Goal: Information Seeking & Learning: Learn about a topic

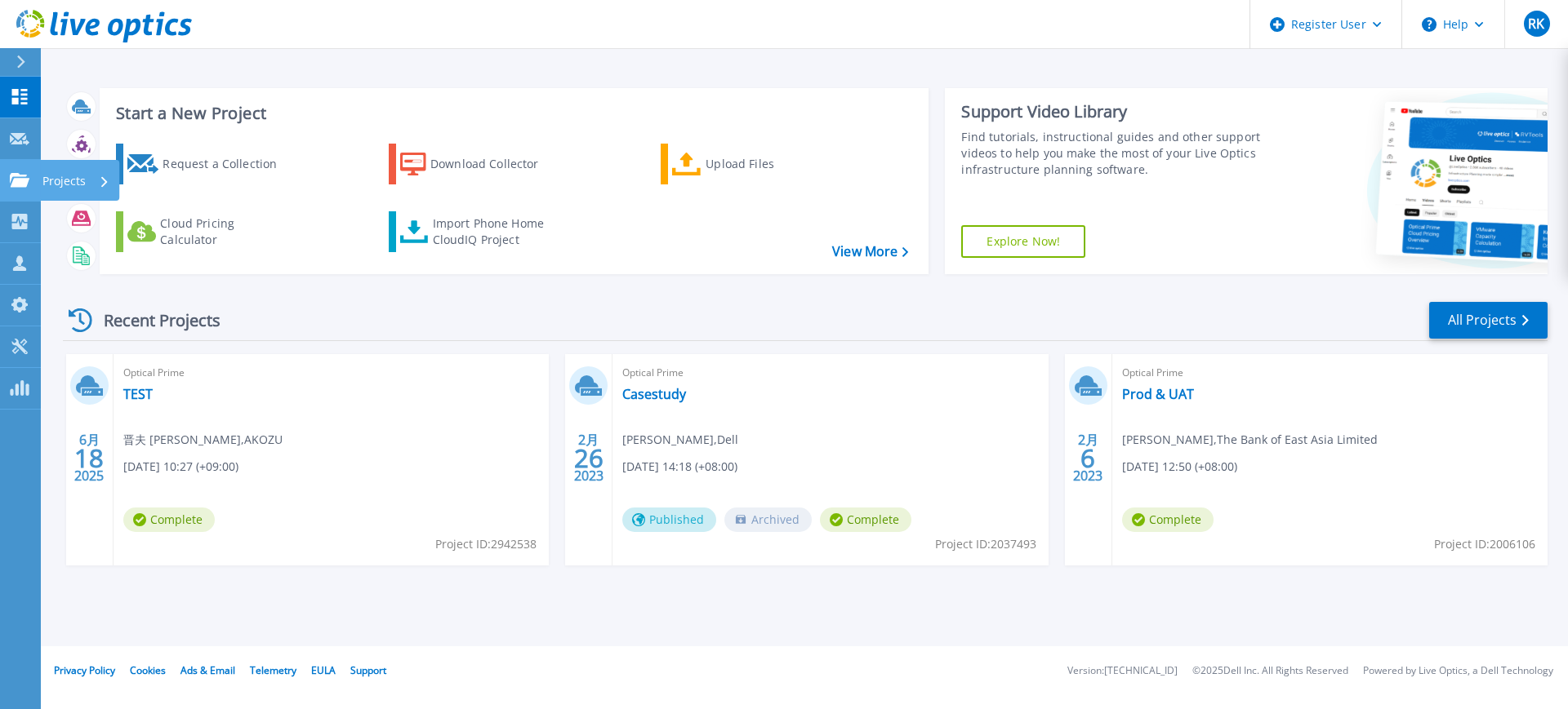
click at [17, 182] on icon at bounding box center [19, 180] width 20 height 14
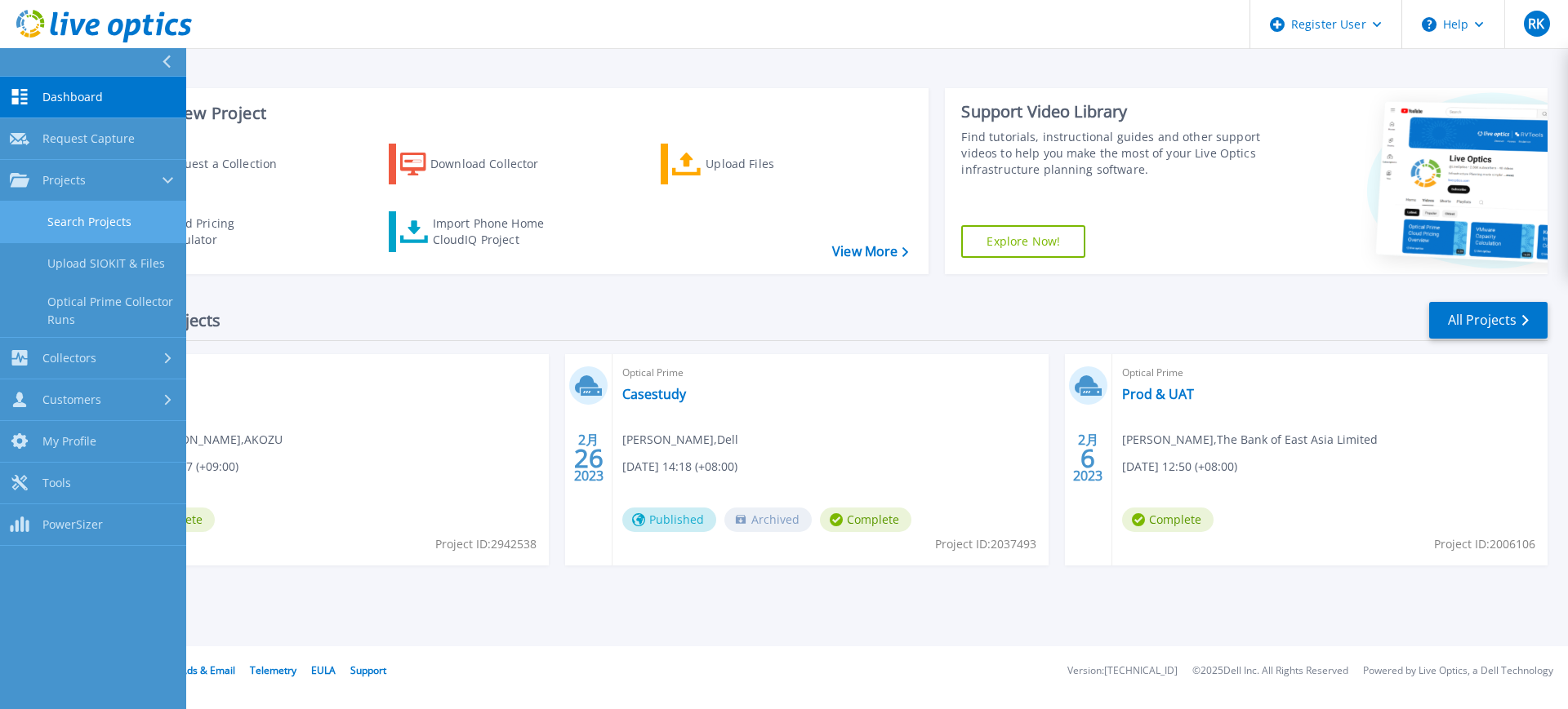
click at [118, 222] on link "Search Projects" at bounding box center [93, 222] width 186 height 42
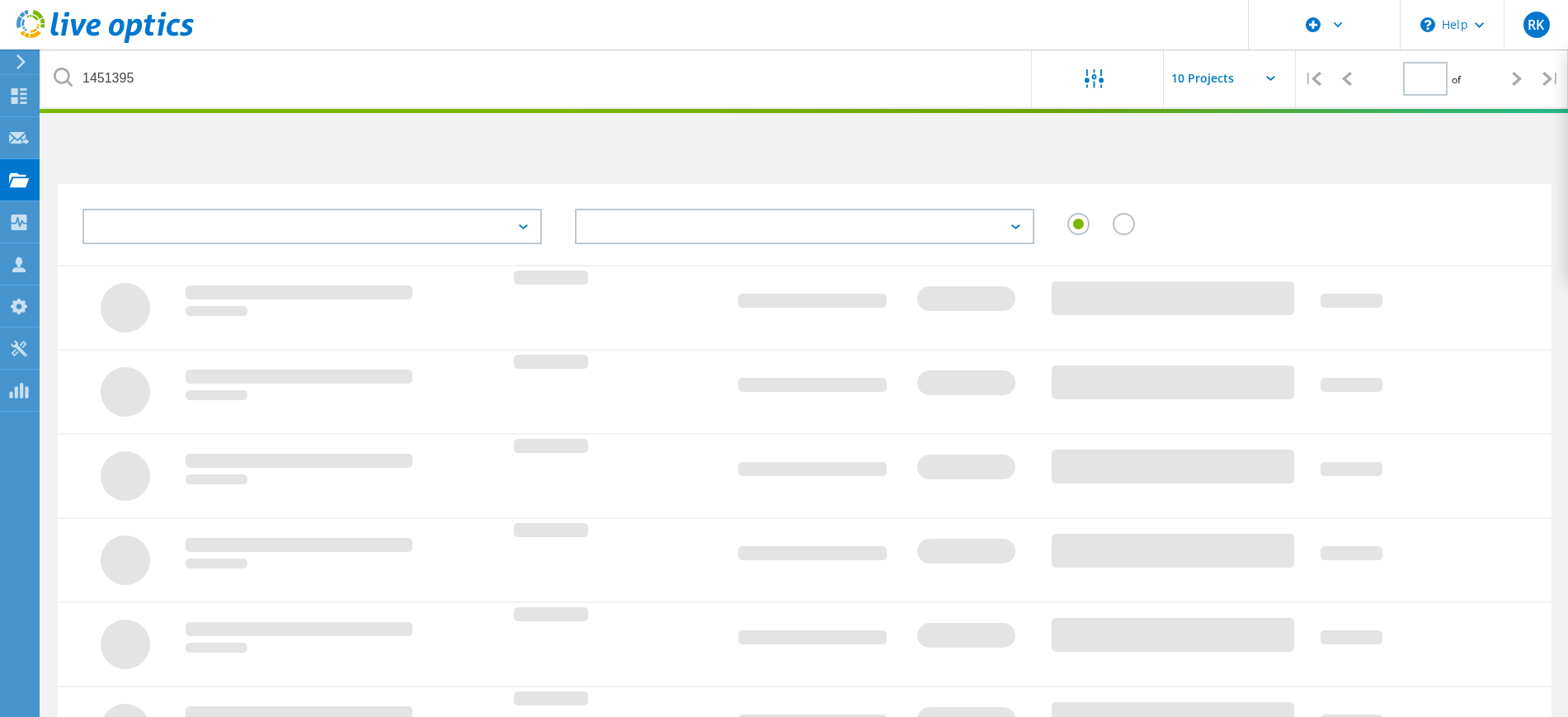
type input "1"
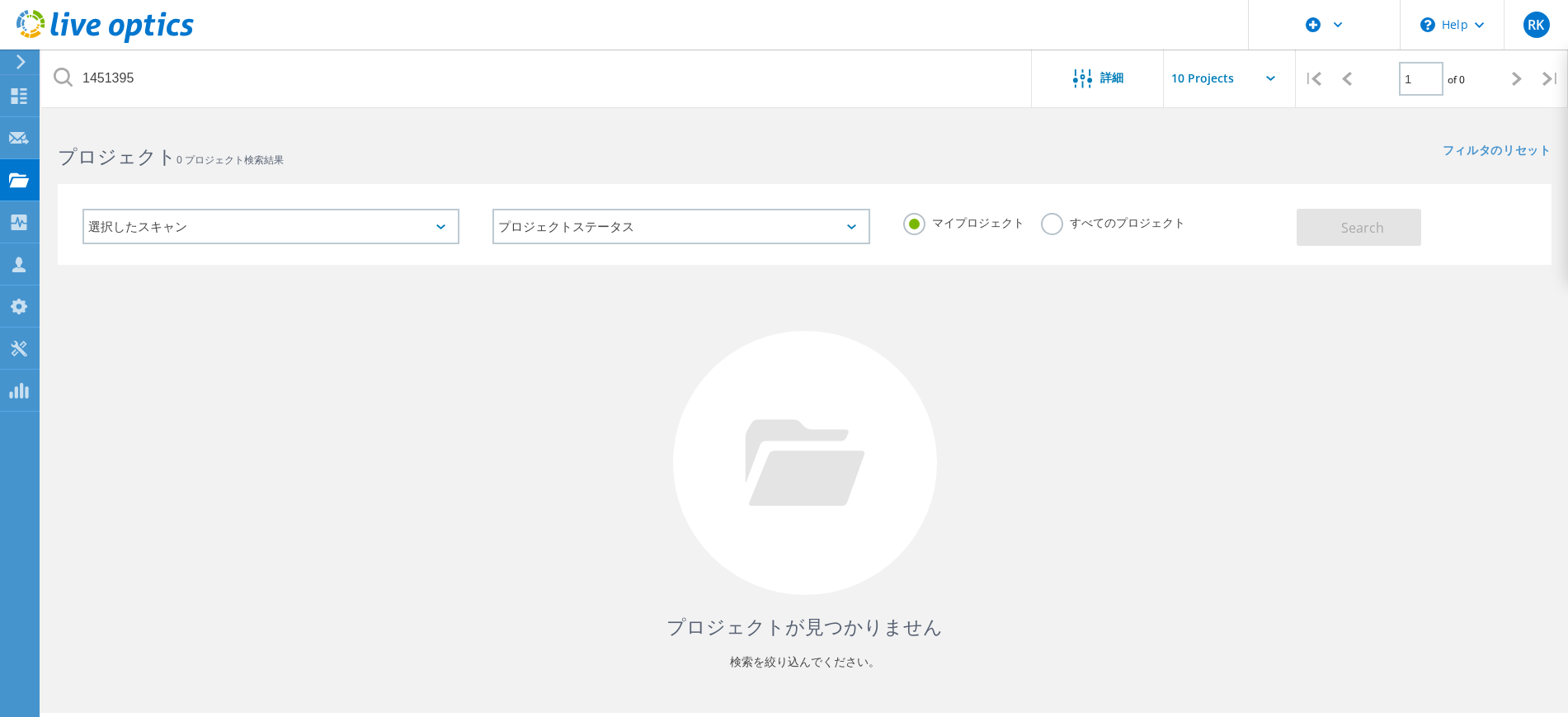
click at [1151, 222] on label "すべてのプロジェクト" at bounding box center [1113, 221] width 145 height 16
click at [0, 0] on input "すべてのプロジェクト" at bounding box center [0, 0] width 0 height 0
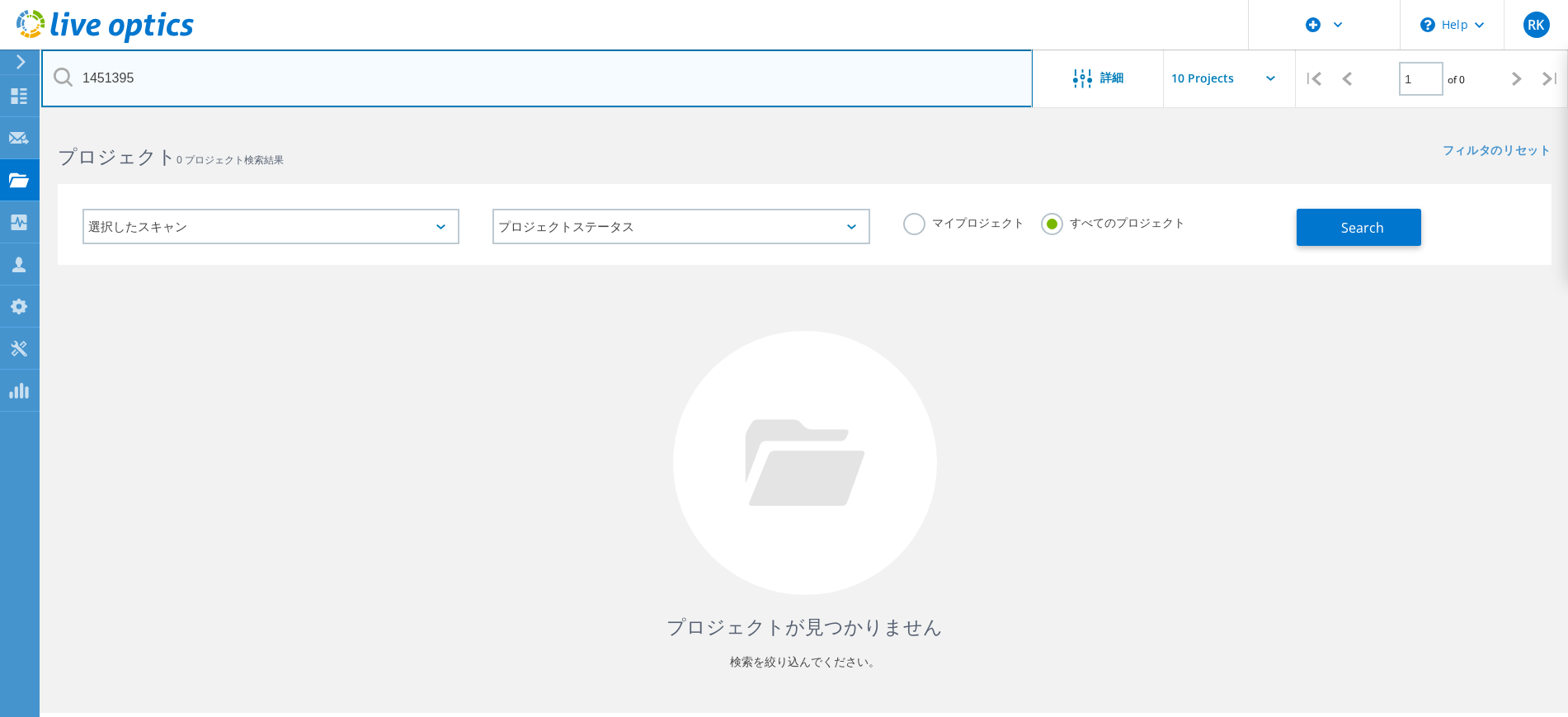
click at [767, 94] on input "1451395" at bounding box center [537, 78] width 992 height 58
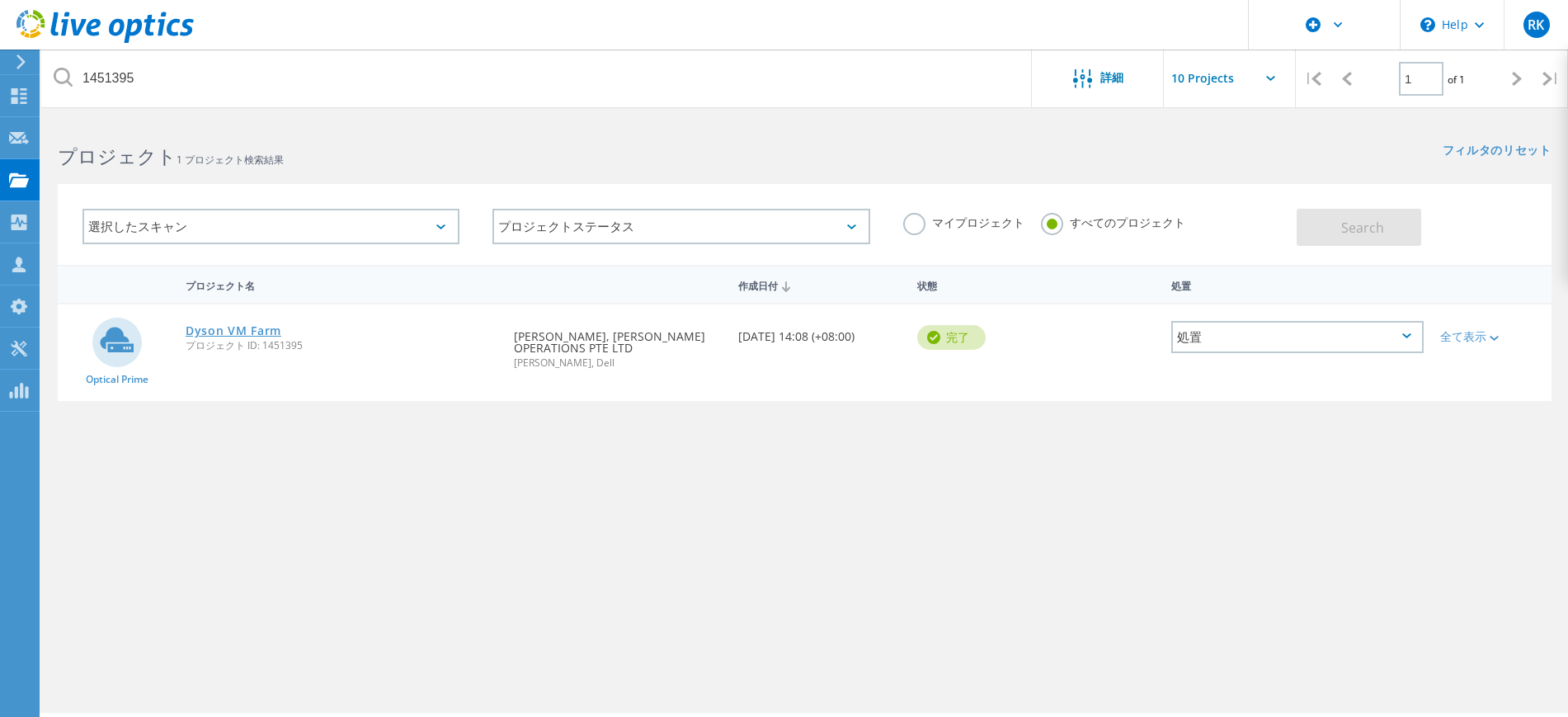
click at [249, 327] on link "Dyson VM Farm" at bounding box center [233, 330] width 96 height 11
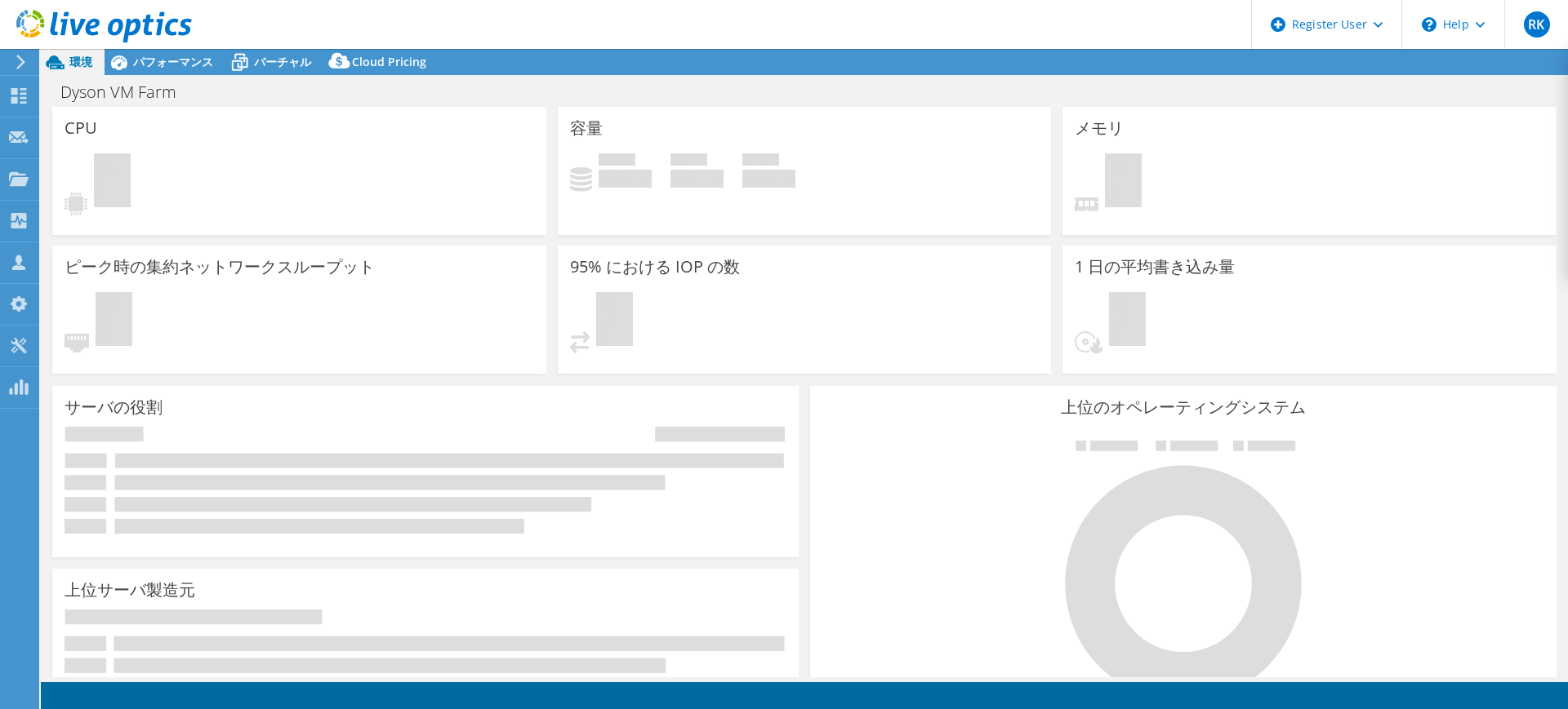
select select "Tokyo"
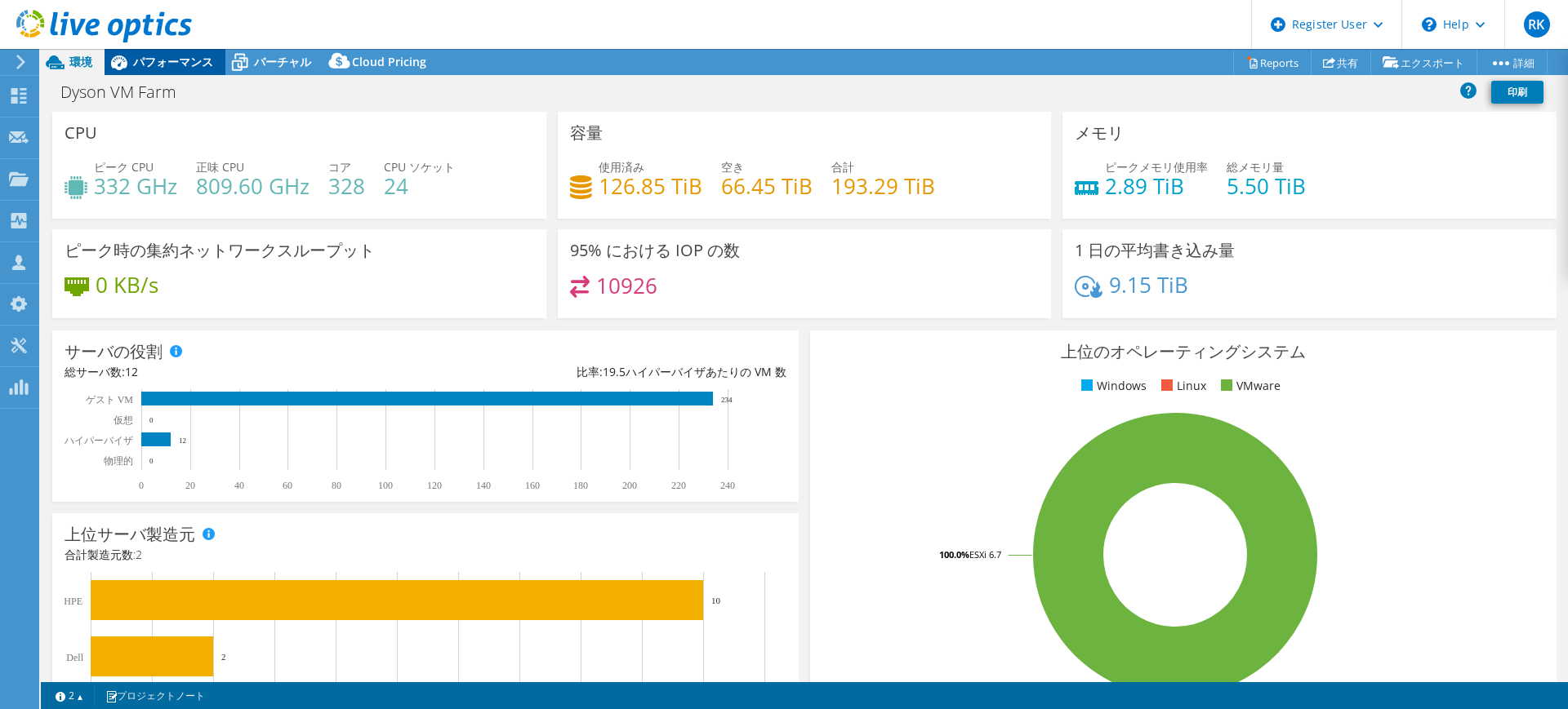
click at [147, 56] on span "パフォーマンス" at bounding box center [173, 61] width 80 height 15
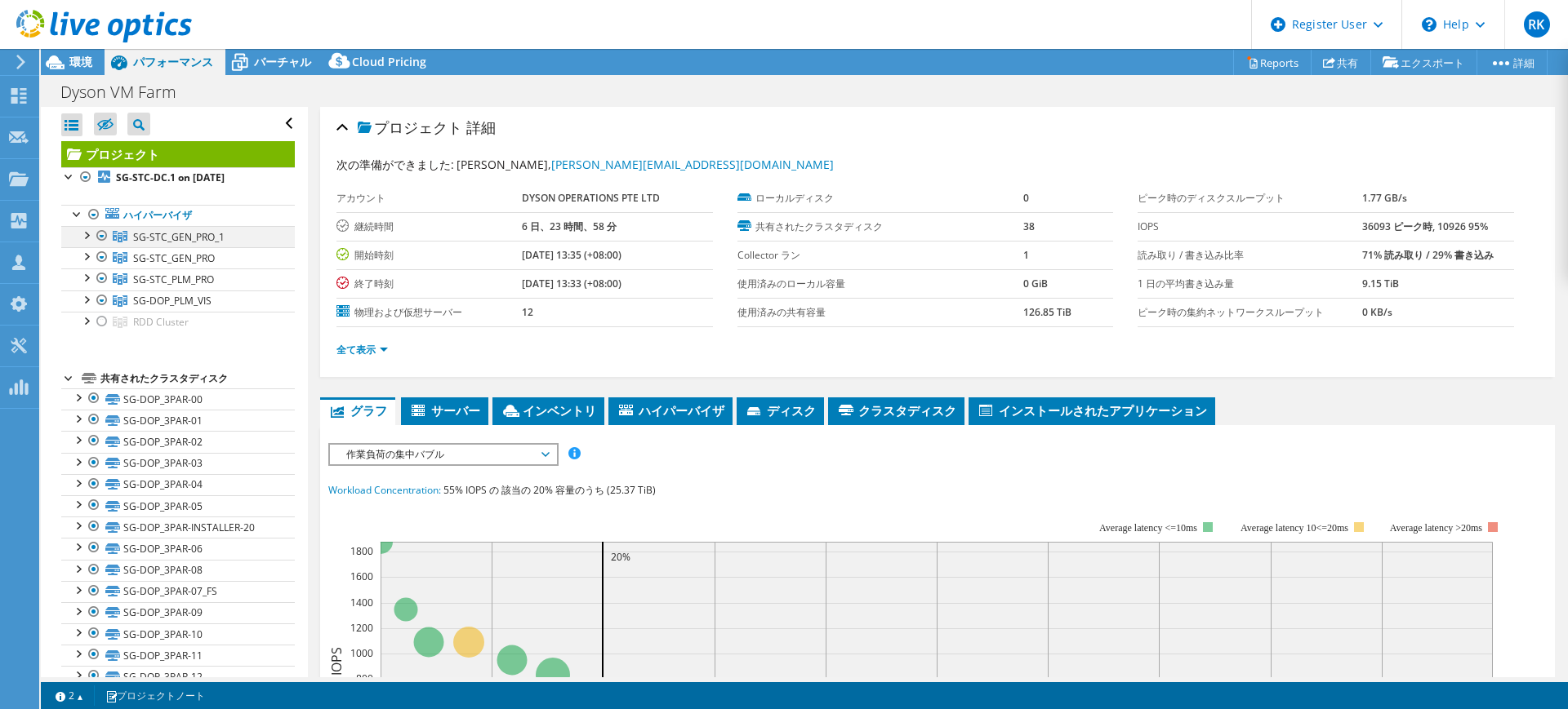
click at [83, 233] on div at bounding box center [85, 233] width 16 height 16
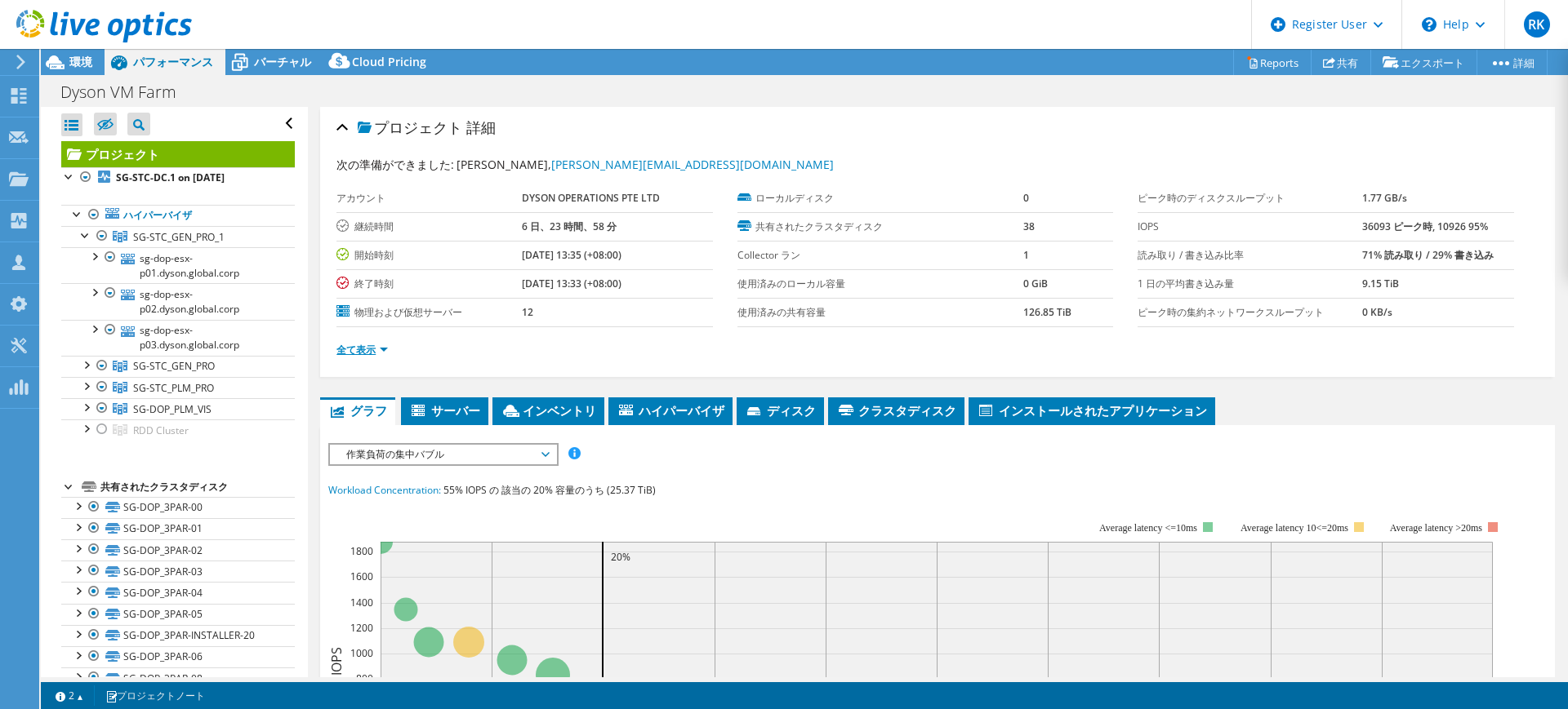
click at [367, 346] on link "全て表示" at bounding box center [362, 349] width 51 height 14
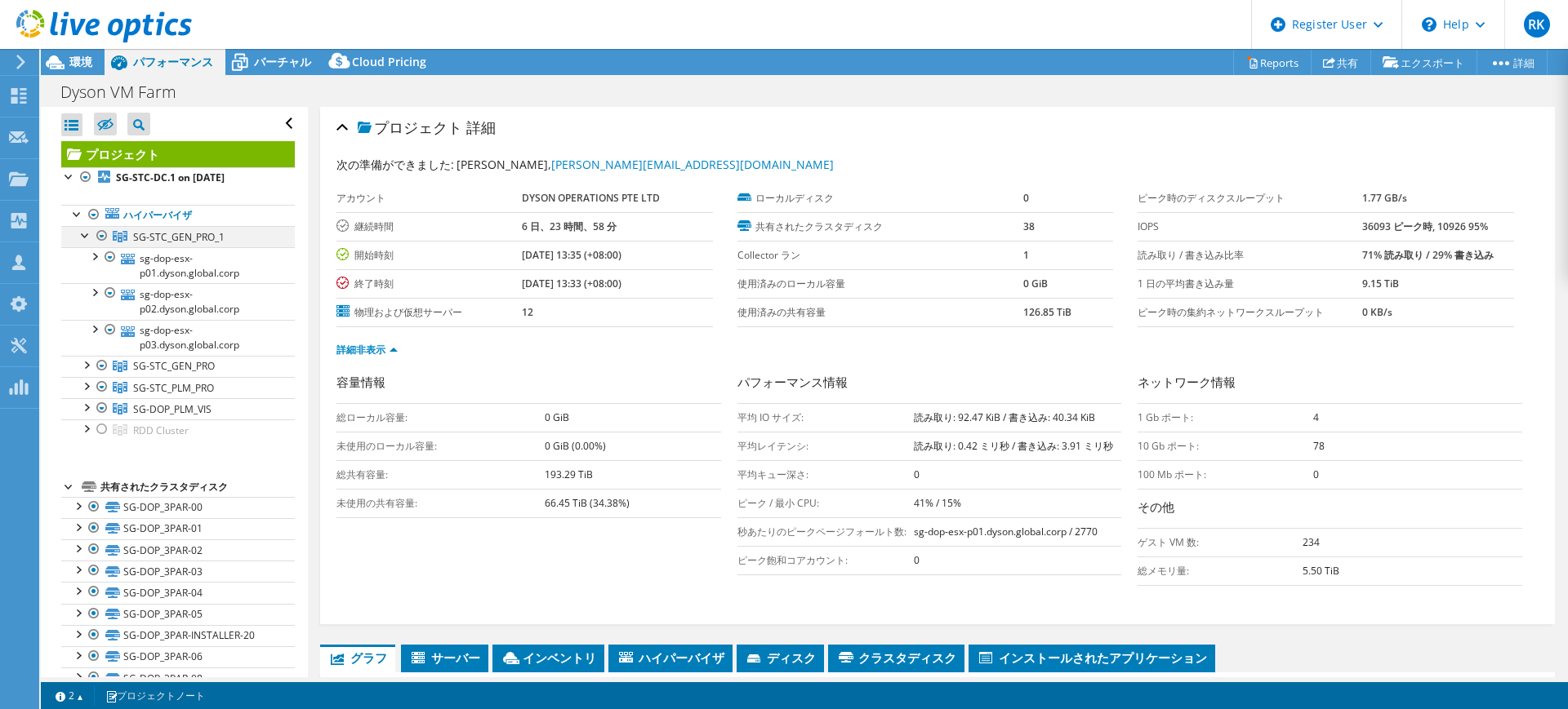
click at [83, 233] on div at bounding box center [85, 233] width 16 height 16
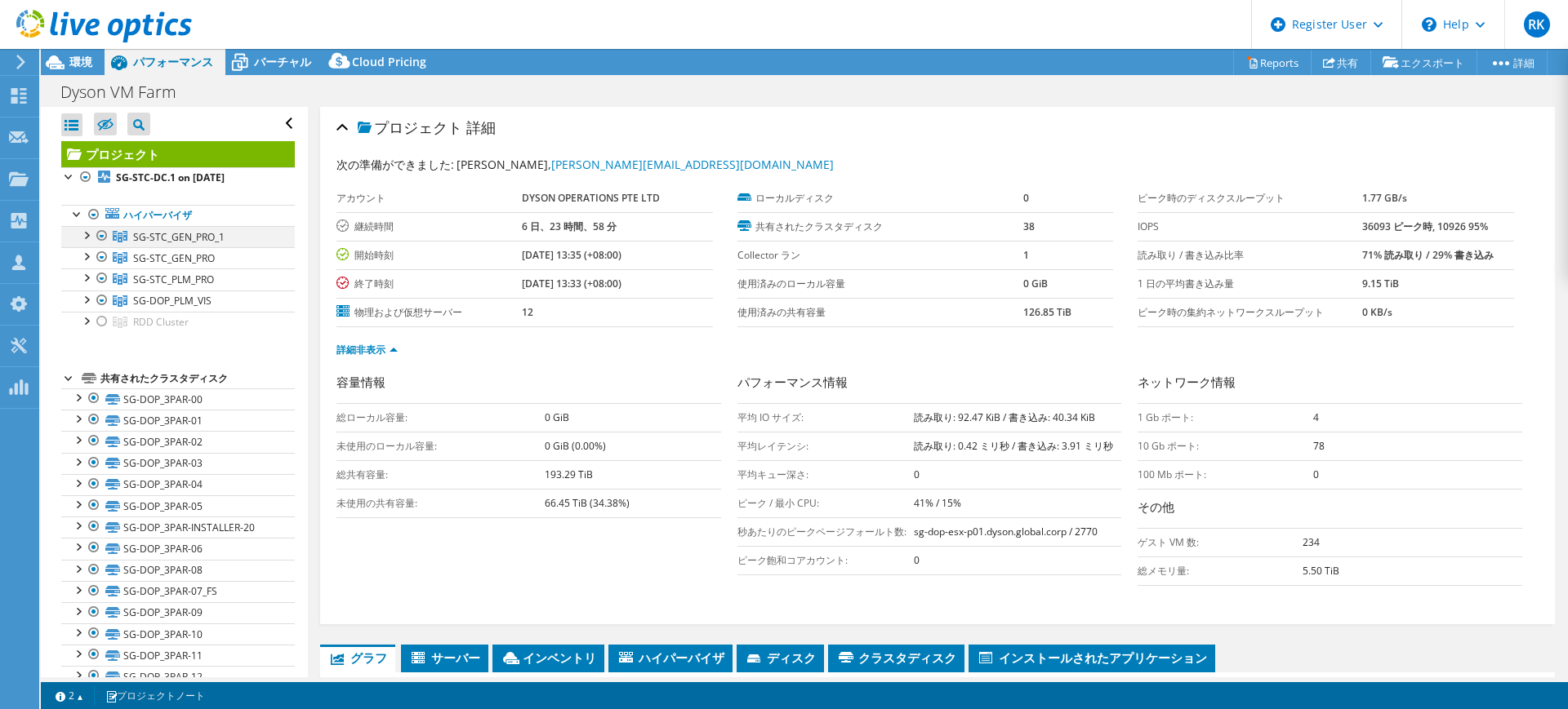
click at [83, 233] on div at bounding box center [85, 233] width 16 height 16
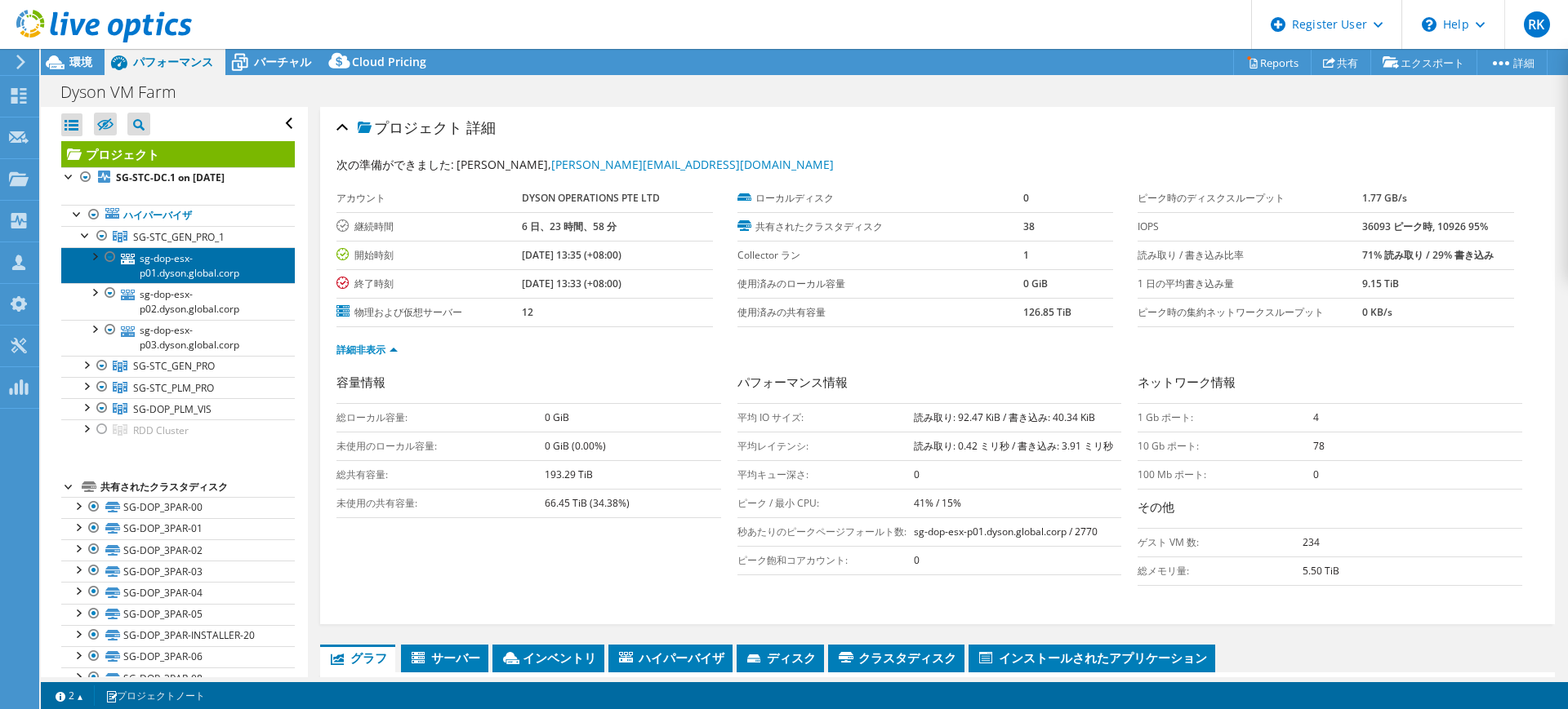
click at [154, 269] on link "sg-dop-esx-p01.dyson.global.corp" at bounding box center [178, 265] width 234 height 36
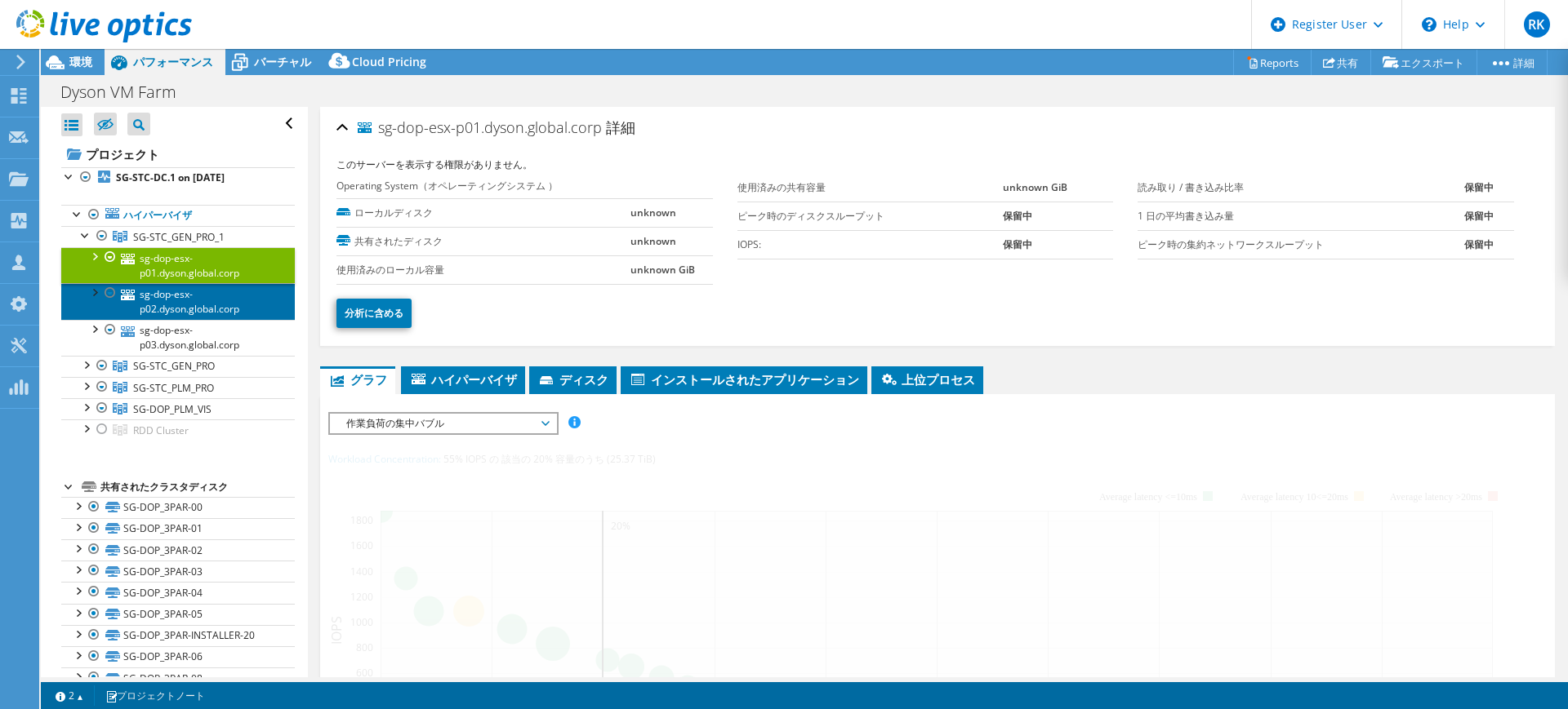
click at [159, 297] on link "sg-dop-esx-p02.dyson.global.corp" at bounding box center [178, 301] width 234 height 36
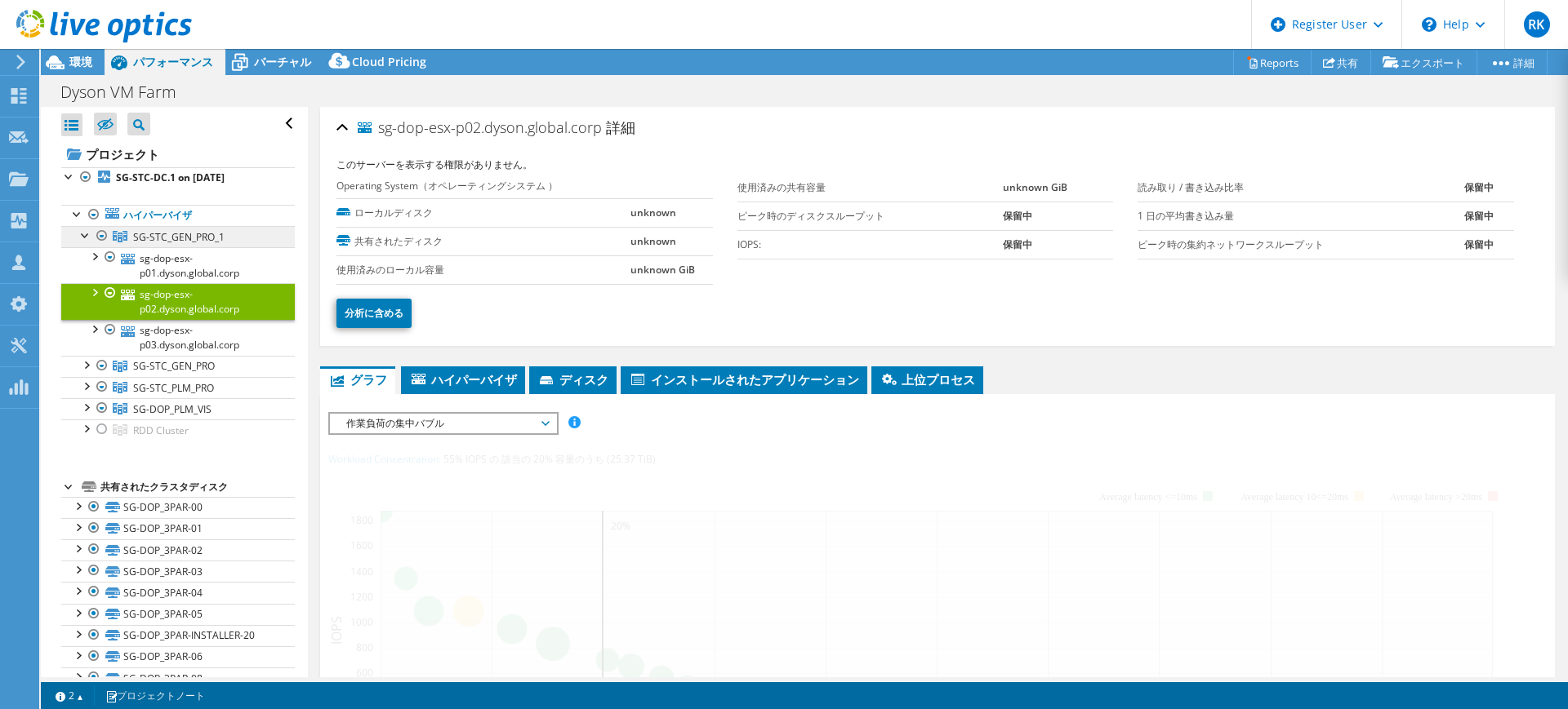
click at [191, 240] on span "SG-STC_GEN_PRO_1" at bounding box center [178, 237] width 91 height 14
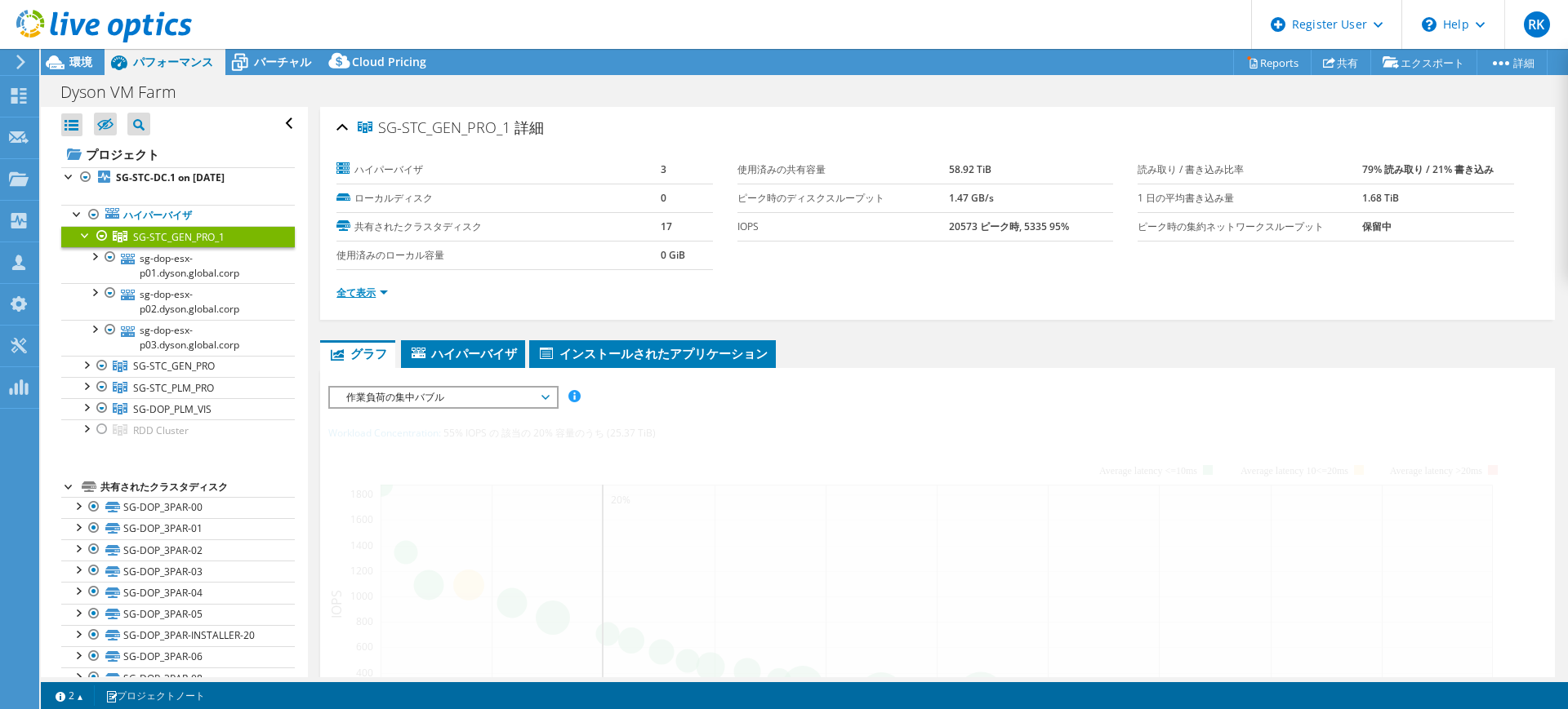
click at [348, 294] on link "全て表示" at bounding box center [362, 292] width 51 height 14
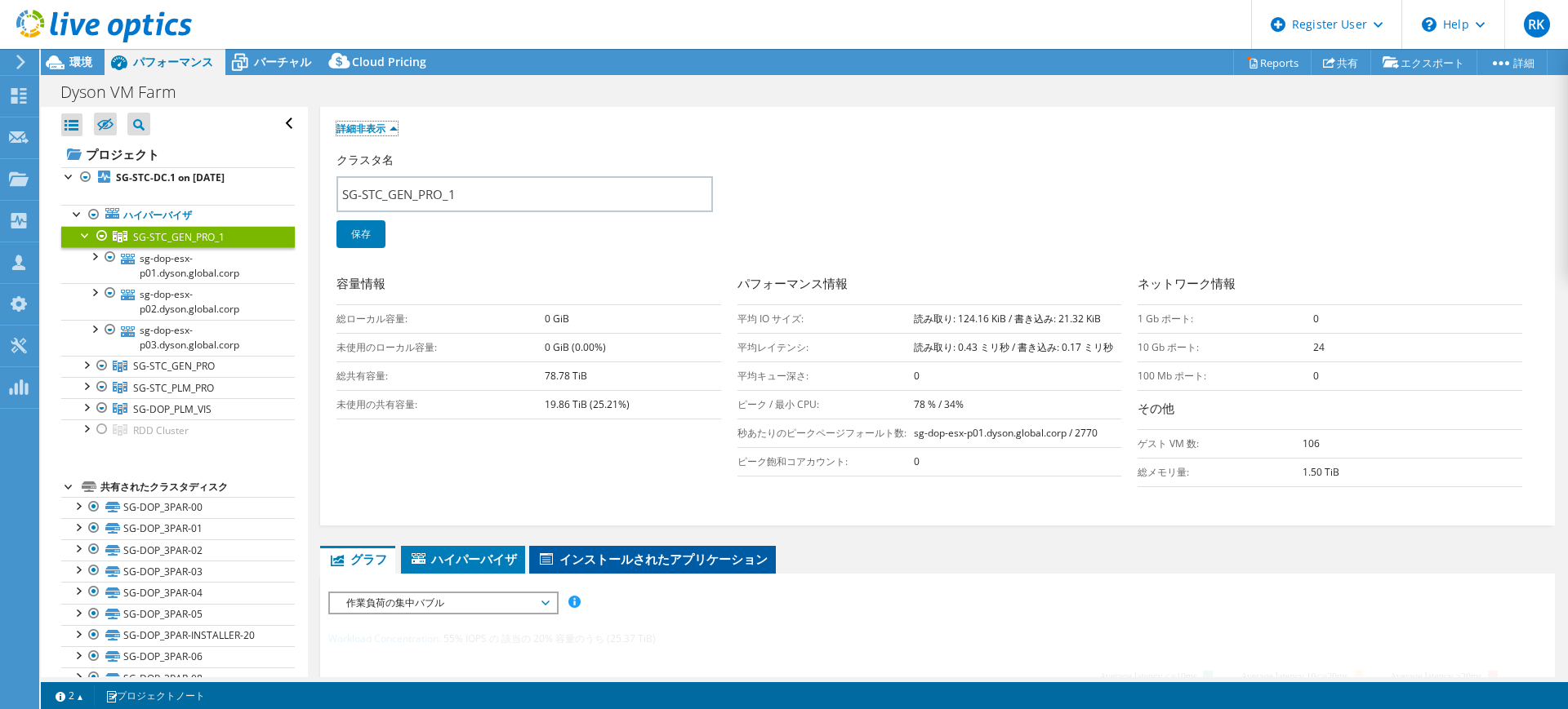
scroll to position [164, 0]
click at [173, 247] on link "SG-STC_GEN_PRO" at bounding box center [178, 236] width 234 height 21
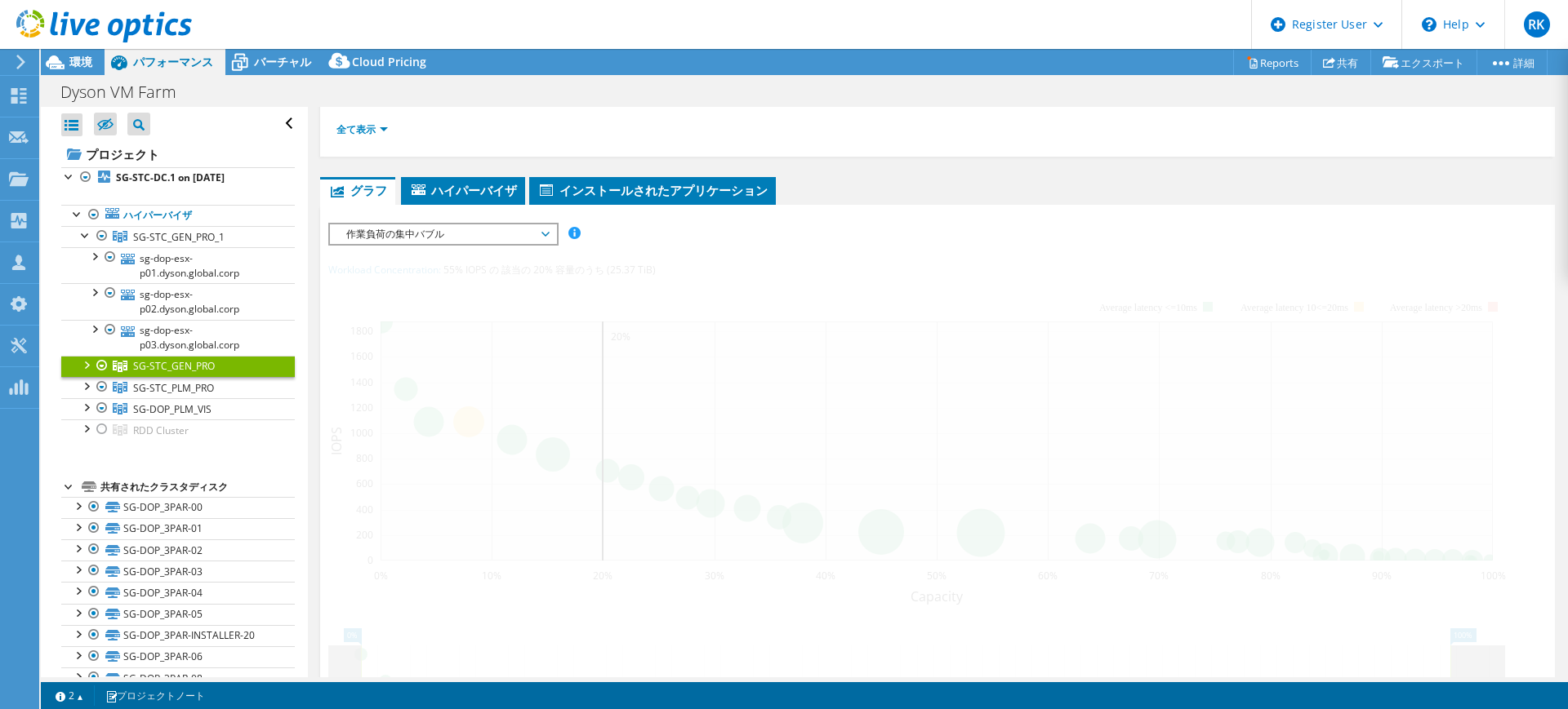
click at [82, 366] on div at bounding box center [85, 364] width 16 height 16
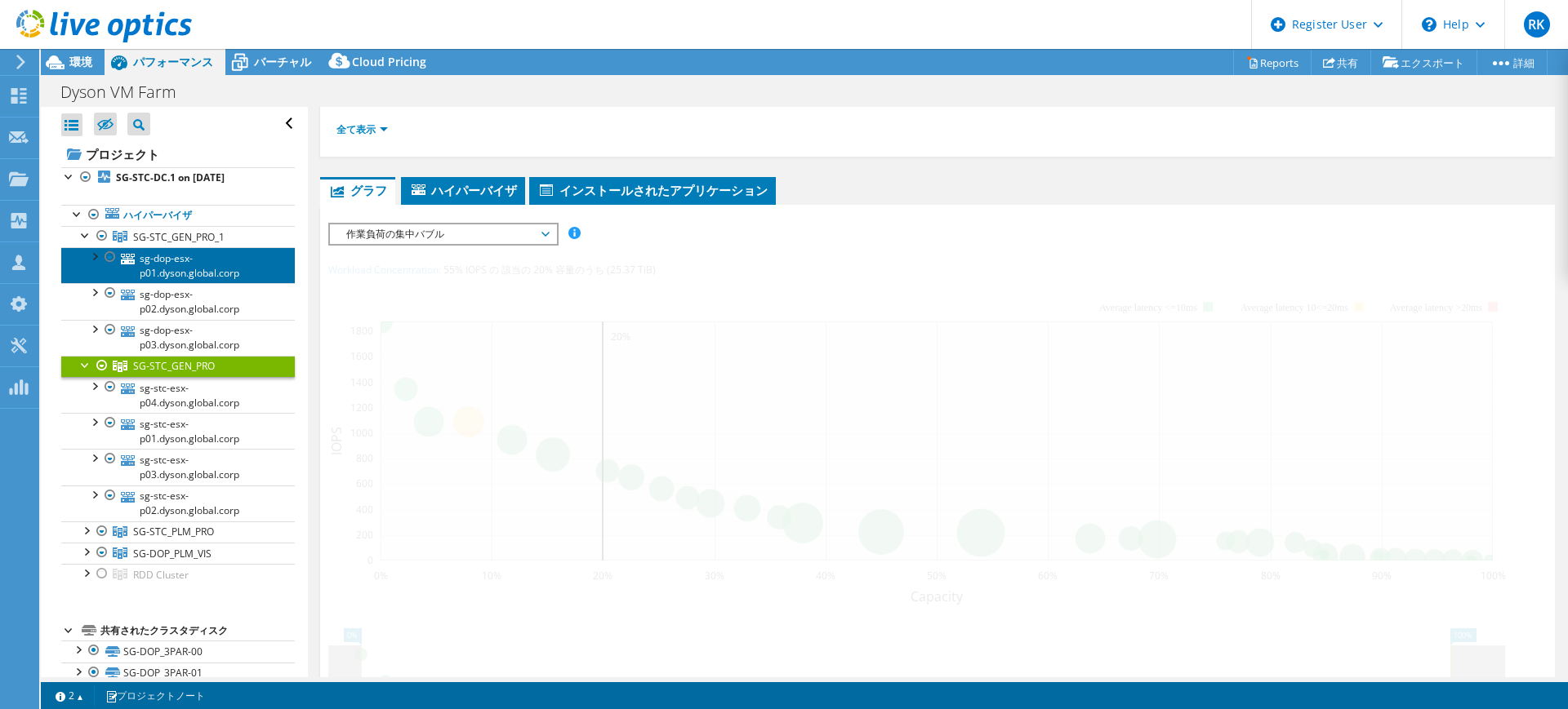
click at [199, 275] on link "sg-dop-esx-p01.dyson.global.corp" at bounding box center [178, 265] width 234 height 36
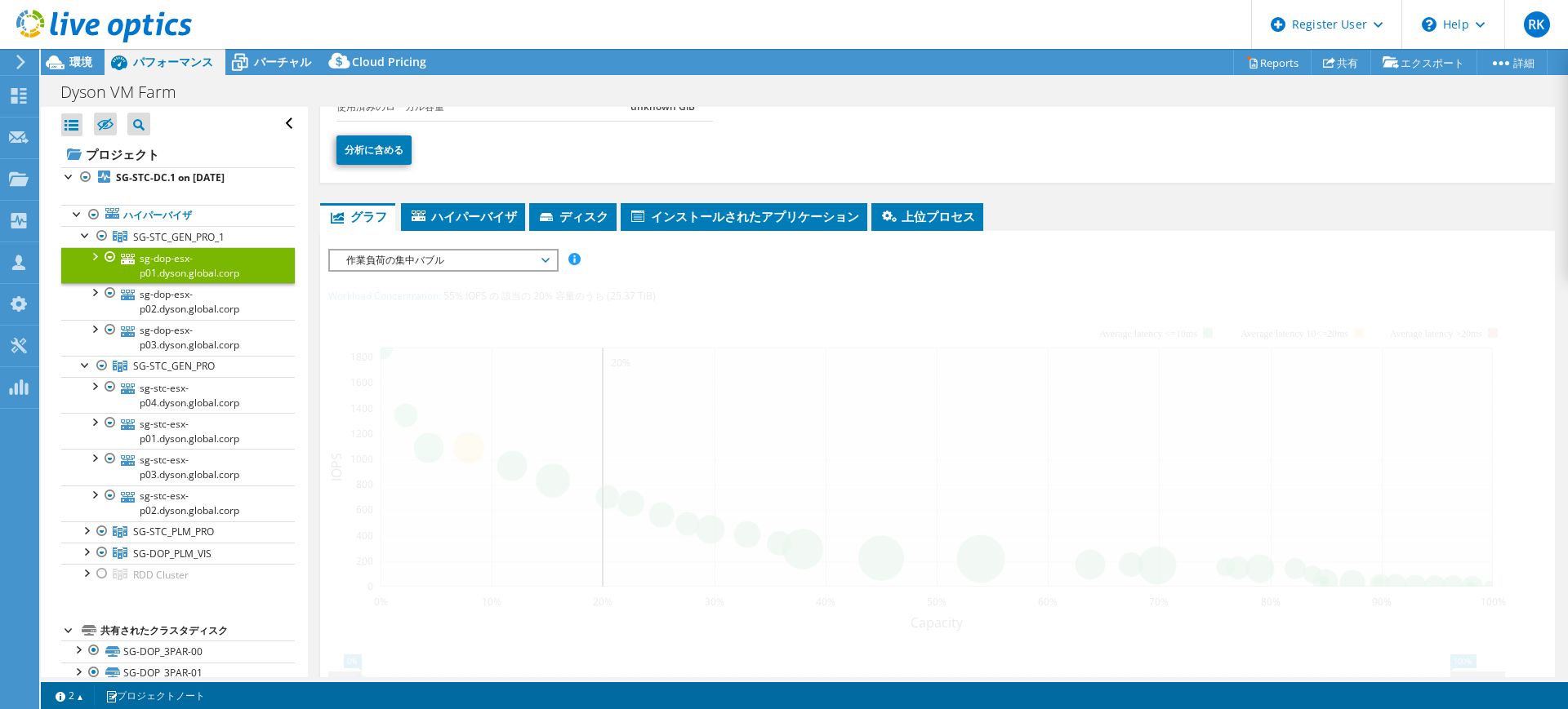
scroll to position [0, 0]
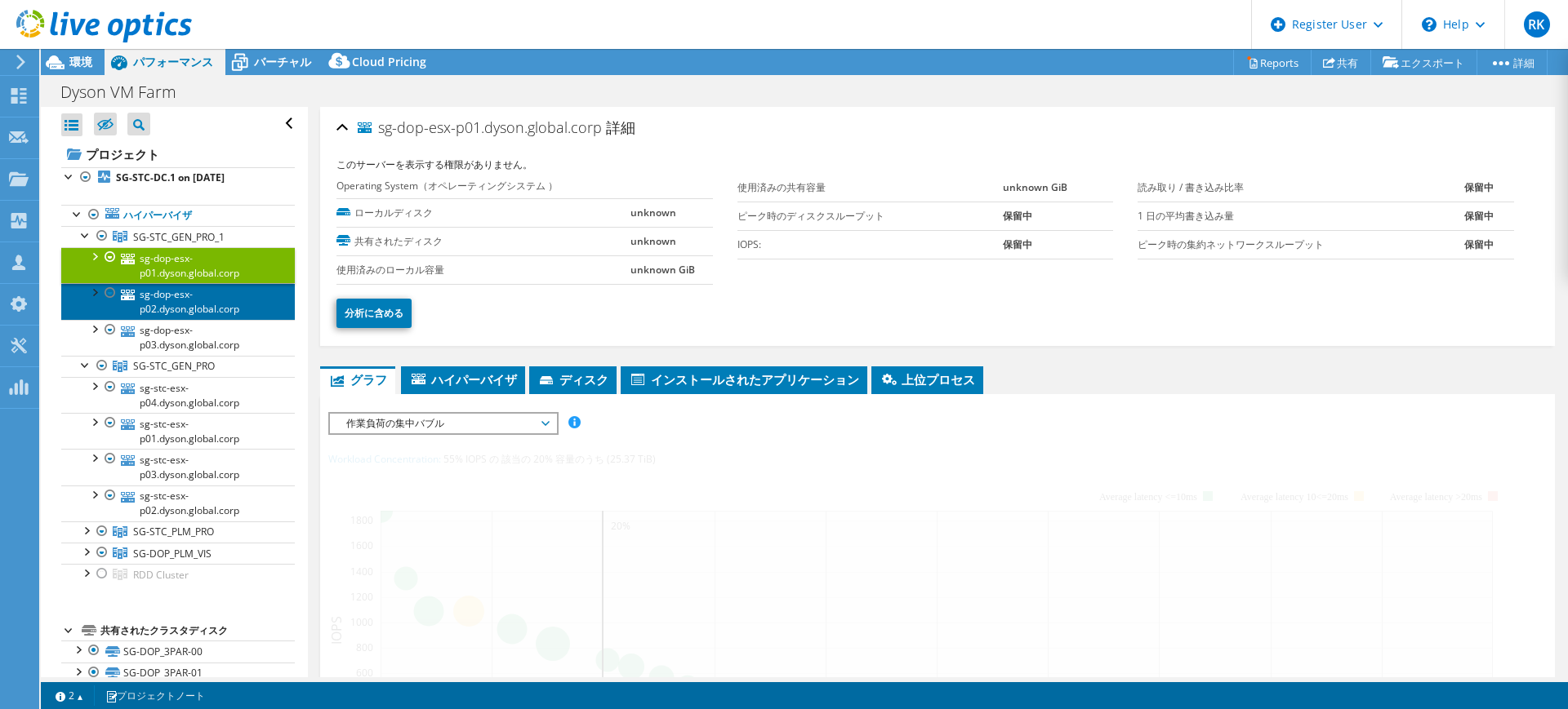
click at [192, 310] on link "sg-dop-esx-p02.dyson.global.corp" at bounding box center [178, 301] width 234 height 36
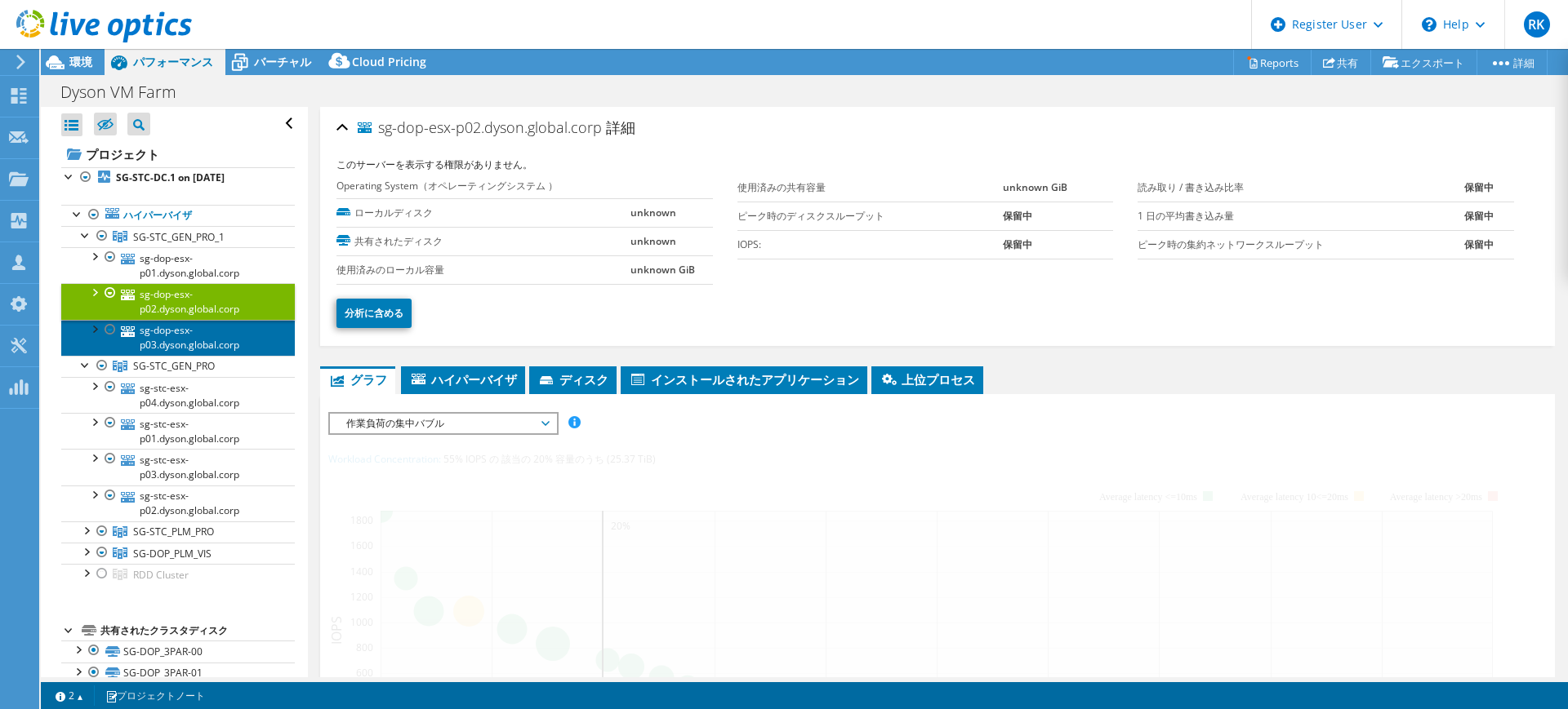
click at [217, 326] on link "sg-dop-esx-p03.dyson.global.corp" at bounding box center [178, 337] width 234 height 36
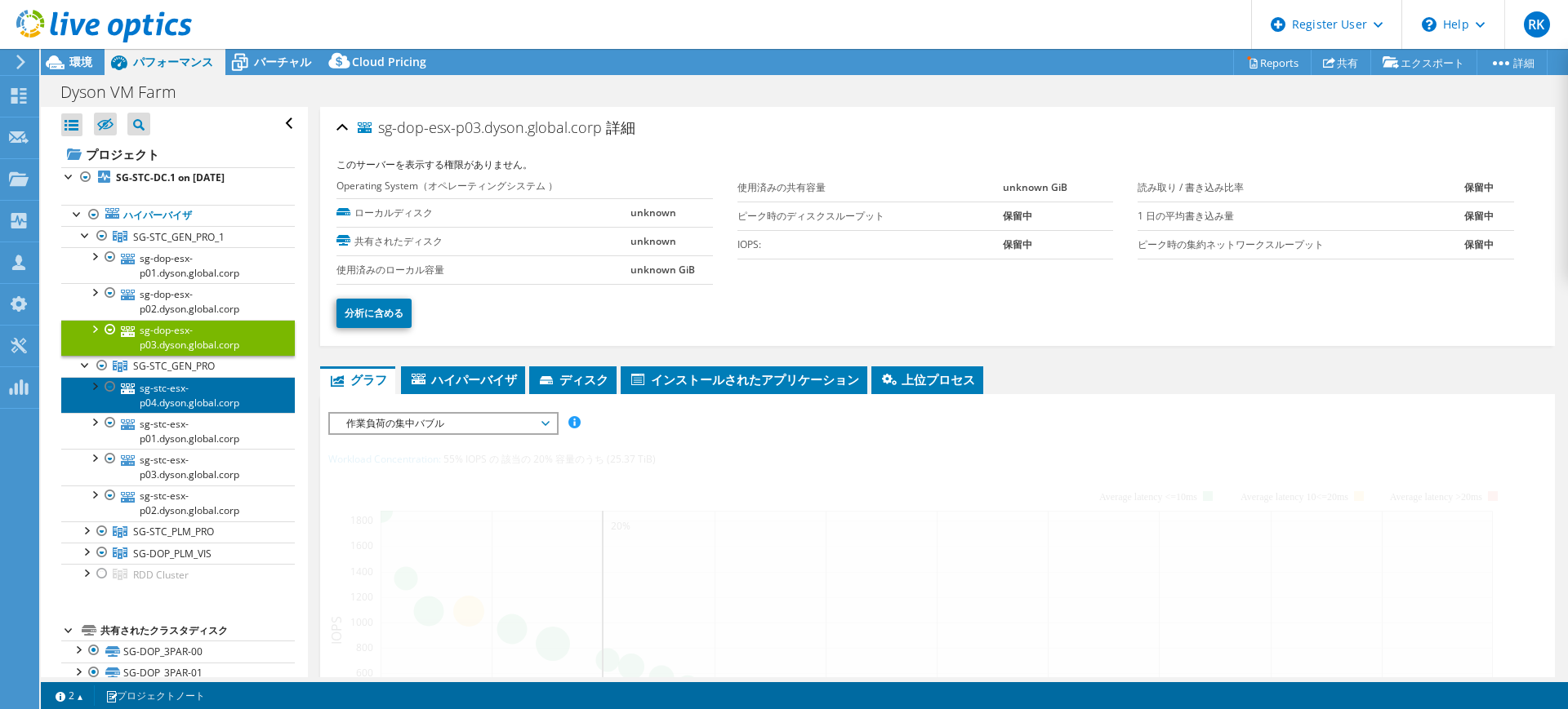
click at [261, 398] on link "sg-stc-esx-p04.dyson.global.corp" at bounding box center [178, 395] width 234 height 36
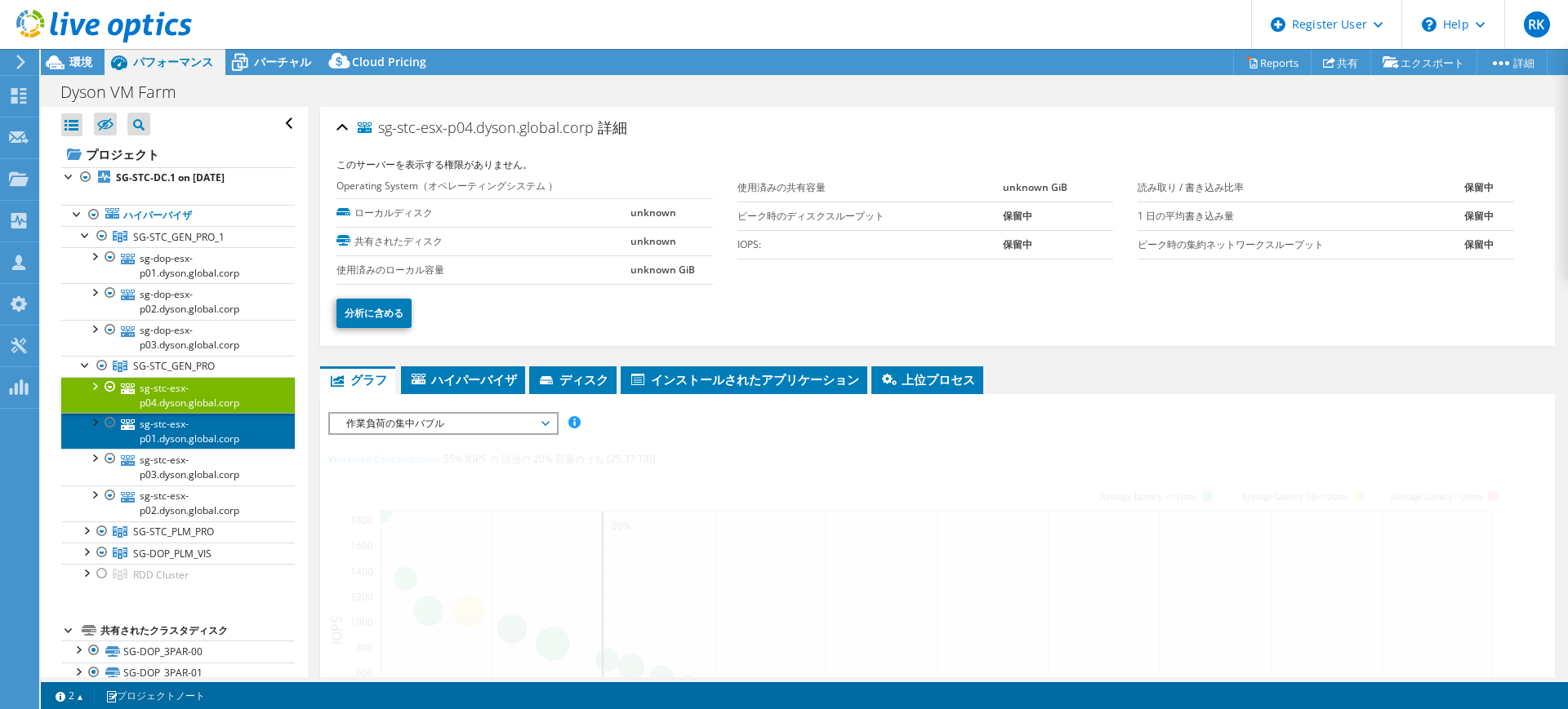
click at [205, 425] on link "sg-stc-esx-p01.dyson.global.corp" at bounding box center [178, 431] width 234 height 36
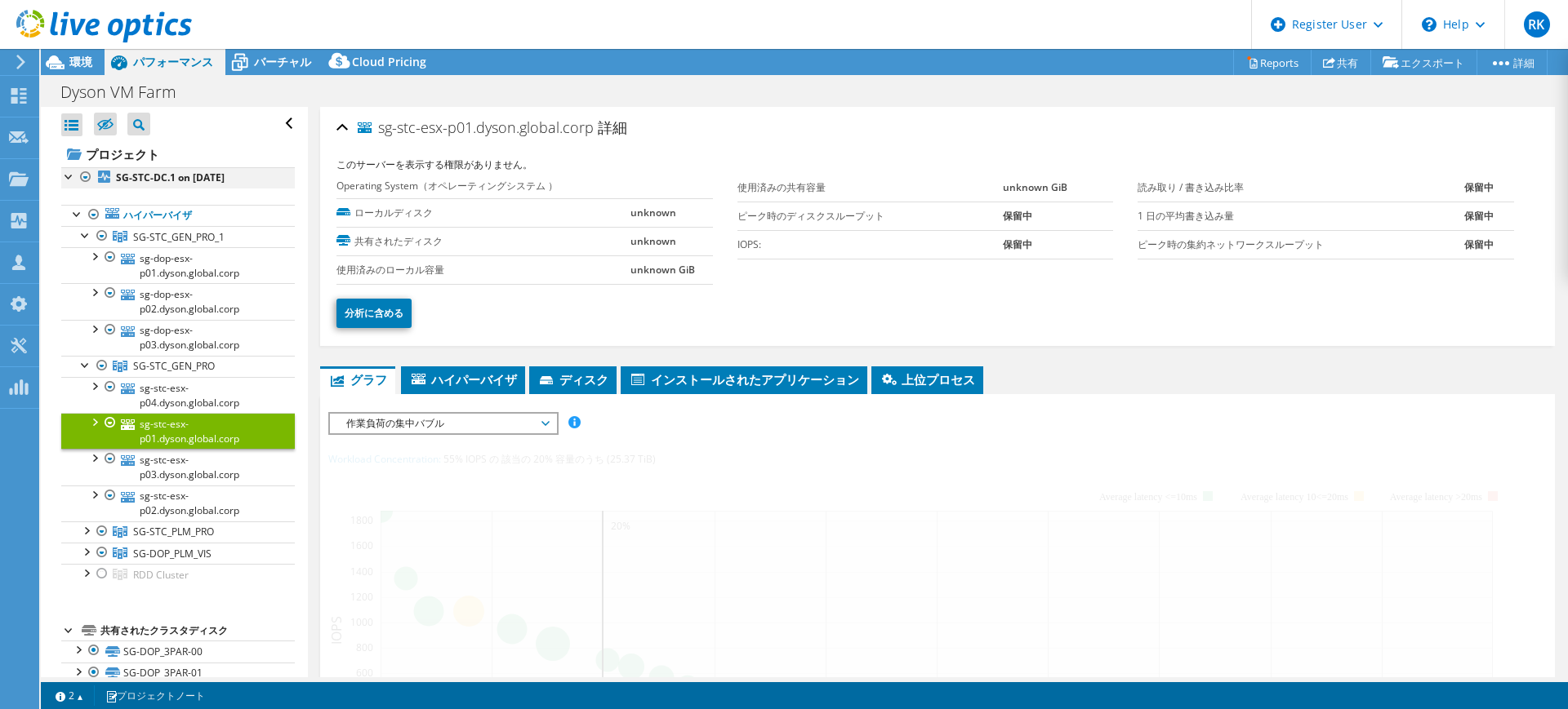
click at [63, 174] on div at bounding box center [69, 175] width 16 height 16
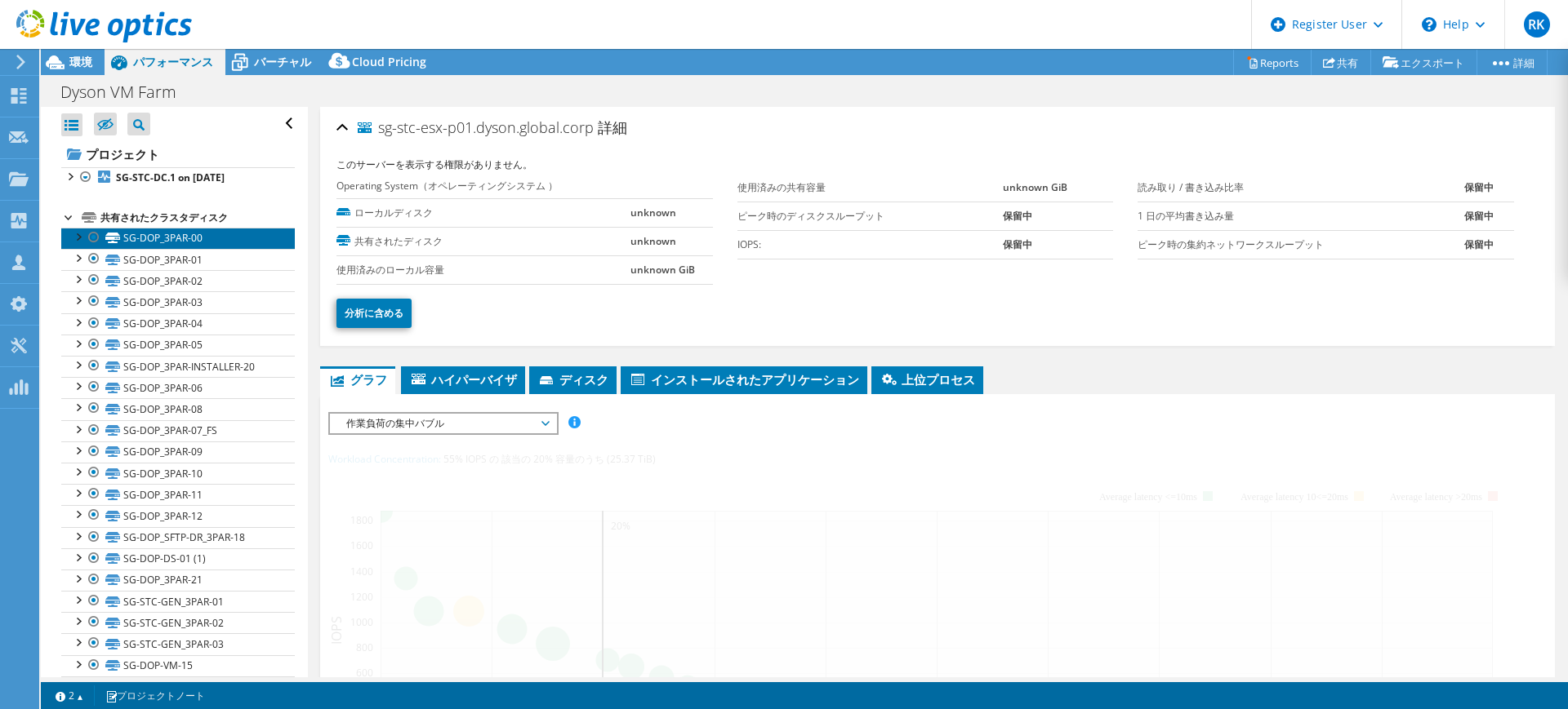
click at [136, 235] on link "SG-DOP_3PAR-00" at bounding box center [178, 238] width 234 height 21
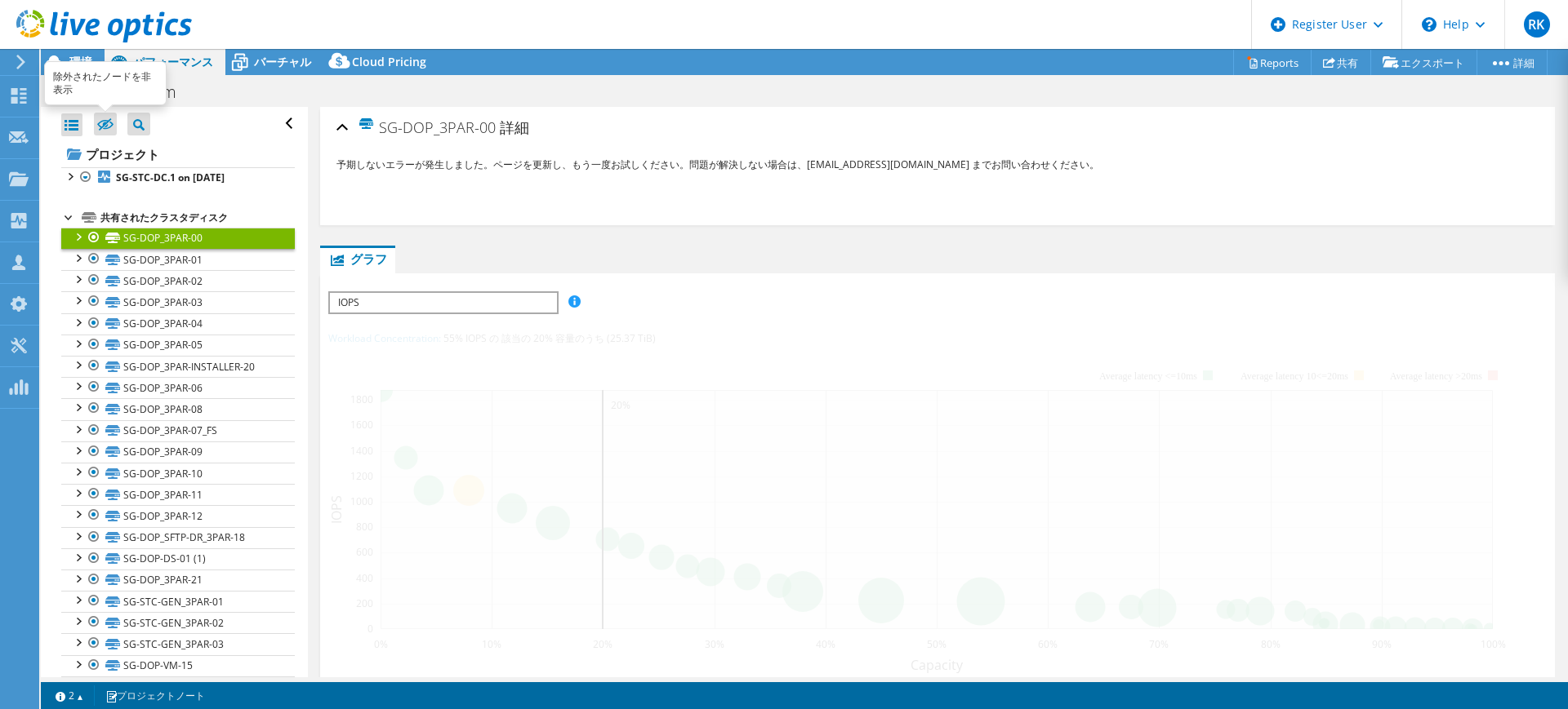
click at [113, 127] on icon at bounding box center [105, 124] width 16 height 12
click at [0, 0] on input "checkbox" at bounding box center [0, 0] width 0 height 0
click at [113, 127] on icon at bounding box center [105, 124] width 16 height 12
click at [0, 0] on input "checkbox" at bounding box center [0, 0] width 0 height 0
click at [70, 66] on span "環境" at bounding box center [80, 61] width 23 height 15
